Goal: Information Seeking & Learning: Stay updated

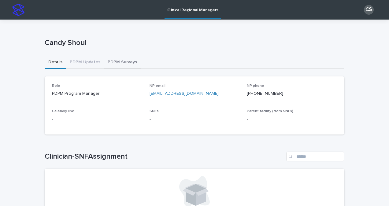
click at [113, 61] on button "PDPM Surveys" at bounding box center [122, 62] width 37 height 13
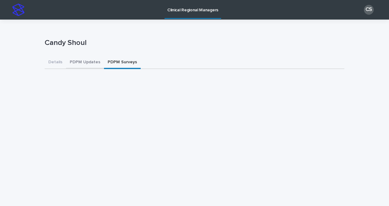
click at [80, 64] on button "PDPM Updates" at bounding box center [85, 62] width 38 height 13
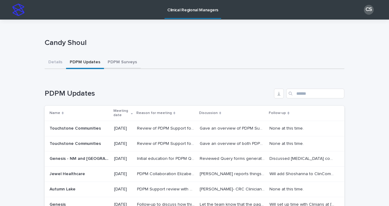
click at [120, 63] on button "PDPM Surveys" at bounding box center [122, 62] width 37 height 13
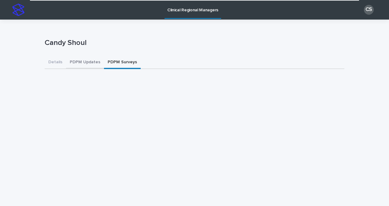
drag, startPoint x: 84, startPoint y: 61, endPoint x: 109, endPoint y: 62, distance: 24.8
click at [84, 61] on button "PDPM Updates" at bounding box center [85, 62] width 38 height 13
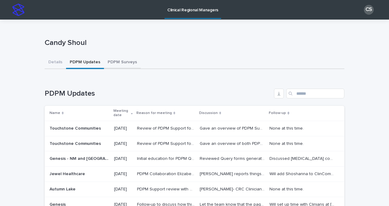
click at [113, 62] on button "PDPM Surveys" at bounding box center [122, 62] width 37 height 13
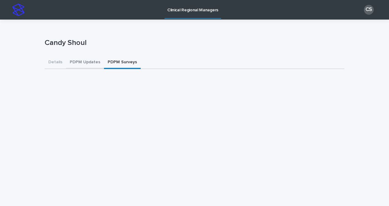
click at [81, 66] on button "PDPM Updates" at bounding box center [85, 62] width 38 height 13
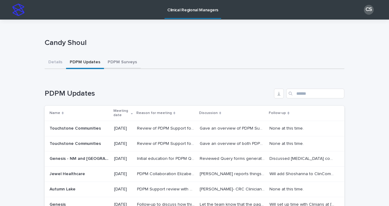
click at [120, 58] on button "PDPM Surveys" at bounding box center [122, 62] width 37 height 13
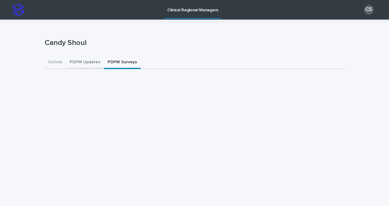
drag, startPoint x: 89, startPoint y: 63, endPoint x: 121, endPoint y: 62, distance: 31.6
click at [89, 63] on button "PDPM Updates" at bounding box center [85, 62] width 38 height 13
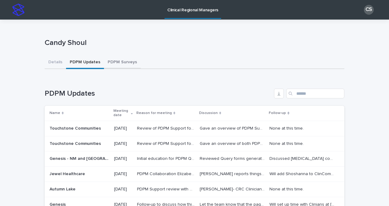
click at [121, 61] on button "PDPM Surveys" at bounding box center [122, 62] width 37 height 13
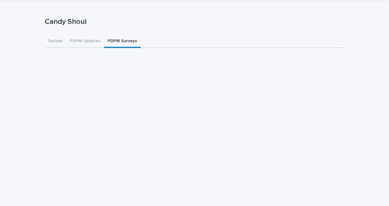
scroll to position [31, 0]
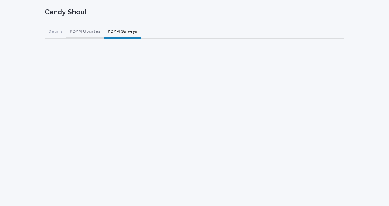
click at [85, 29] on button "PDPM Updates" at bounding box center [85, 32] width 38 height 13
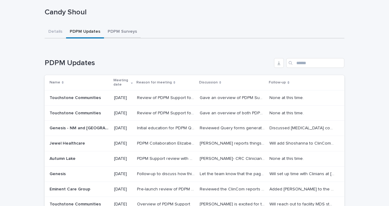
click at [129, 28] on button "PDPM Surveys" at bounding box center [122, 32] width 37 height 13
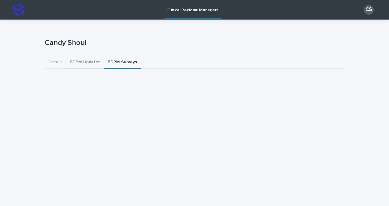
click at [88, 62] on button "PDPM Updates" at bounding box center [85, 62] width 38 height 13
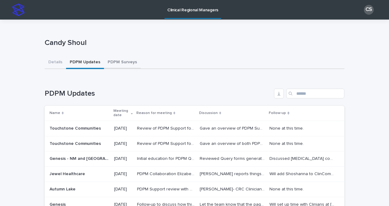
click at [104, 62] on button "PDPM Surveys" at bounding box center [122, 62] width 37 height 13
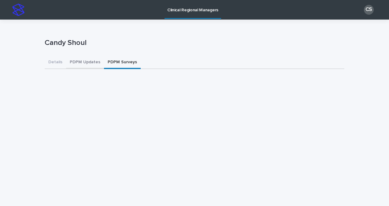
click at [81, 58] on button "PDPM Updates" at bounding box center [85, 62] width 38 height 13
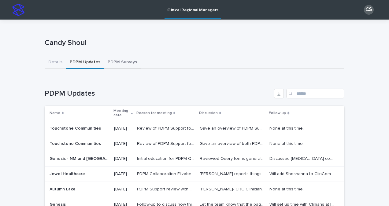
click at [126, 59] on button "PDPM Surveys" at bounding box center [122, 62] width 37 height 13
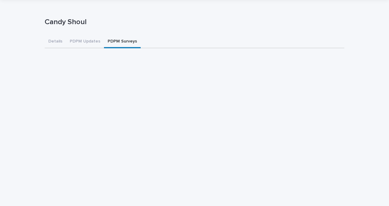
scroll to position [31, 0]
